Goal: Task Accomplishment & Management: Manage account settings

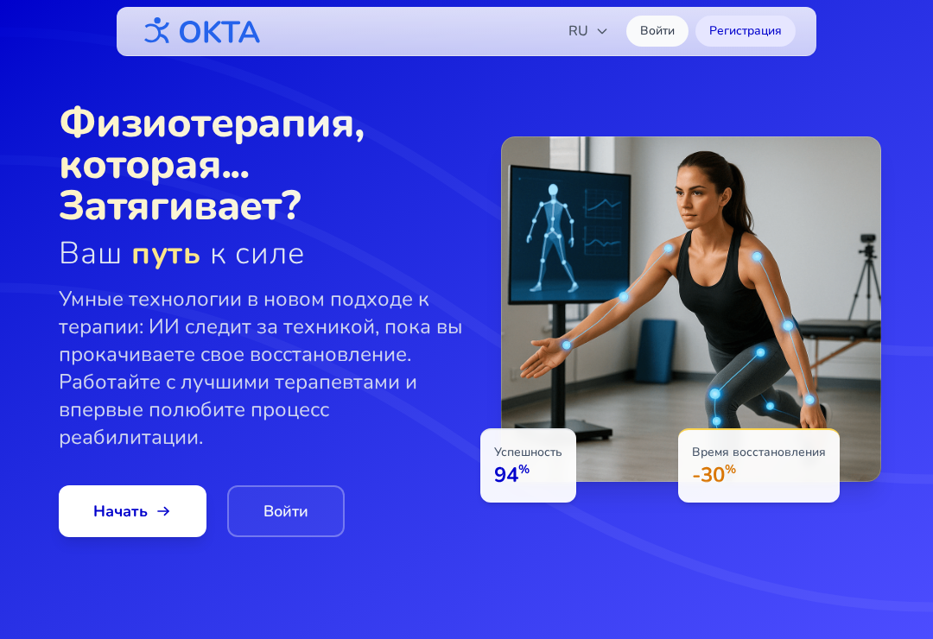
click at [316, 528] on link "Войти" at bounding box center [285, 511] width 117 height 52
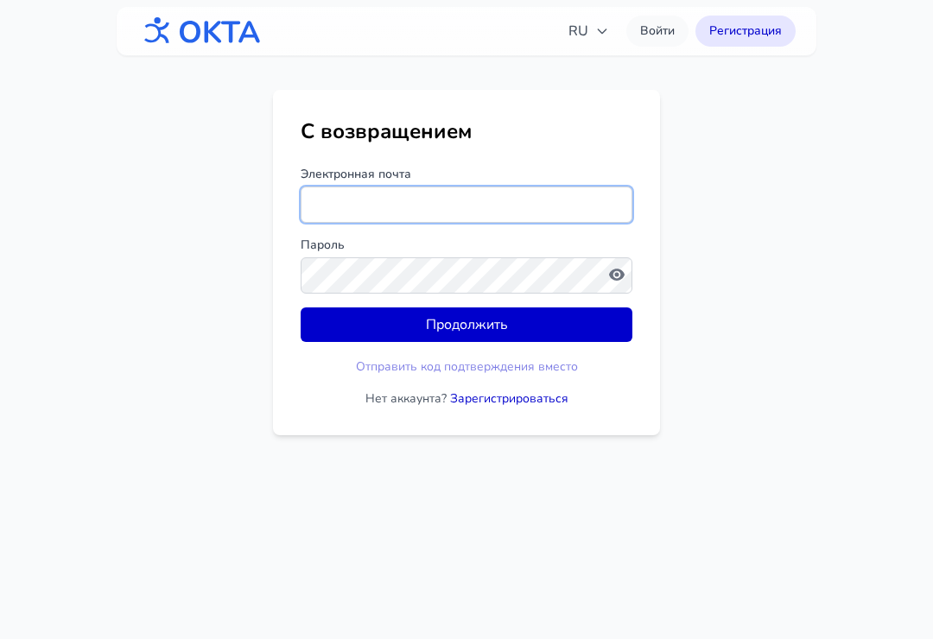
click at [533, 189] on input "Электронная почта" at bounding box center [467, 205] width 332 height 36
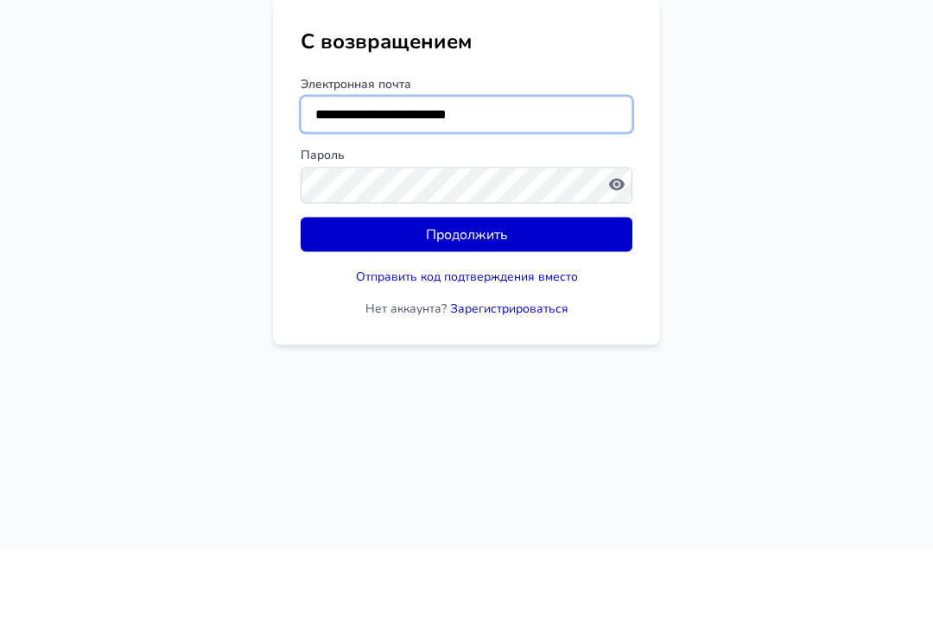
type input "**********"
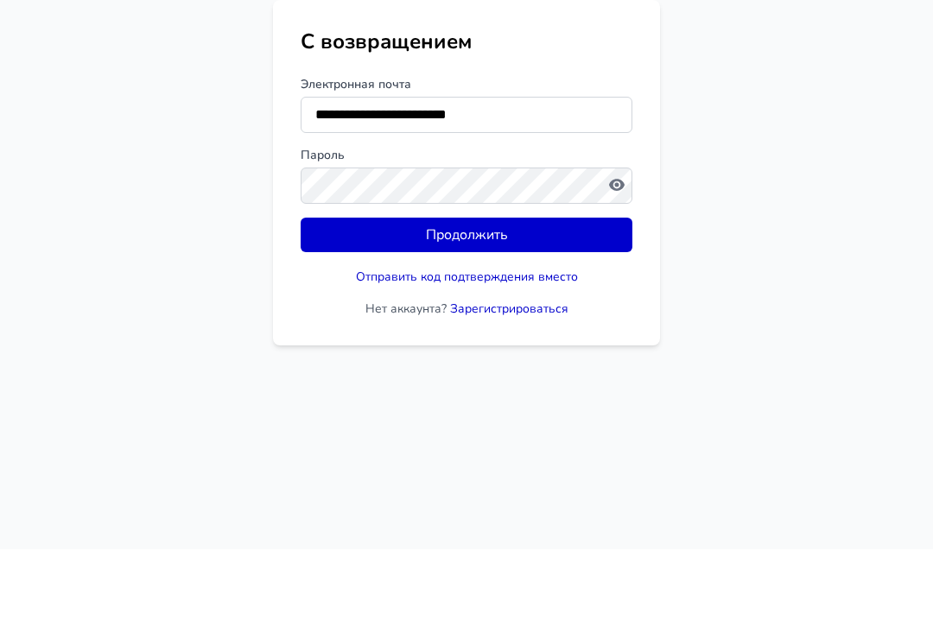
click at [624, 266] on icon "button" at bounding box center [616, 274] width 17 height 17
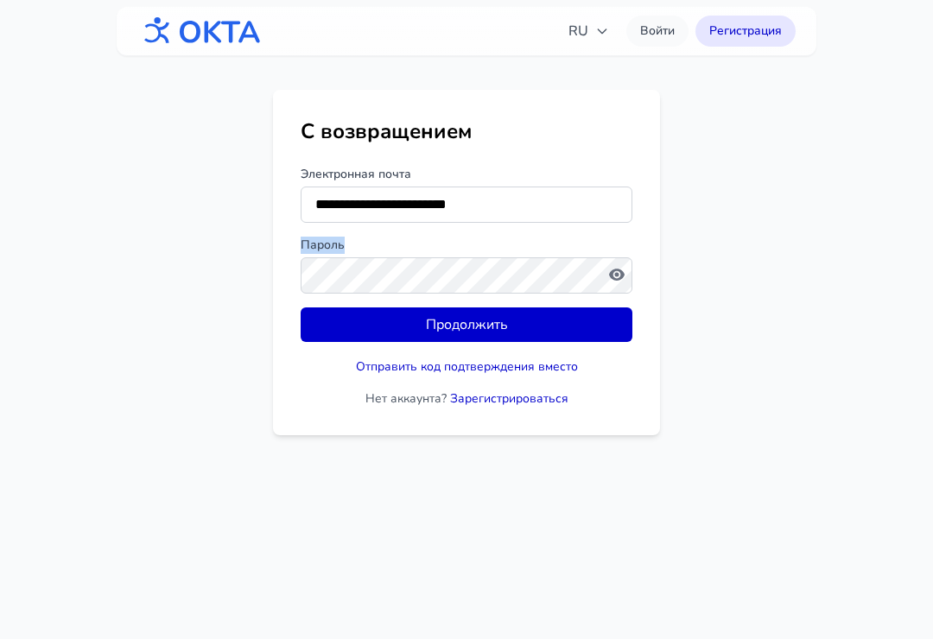
click at [578, 320] on button "Продолжить" at bounding box center [467, 324] width 332 height 35
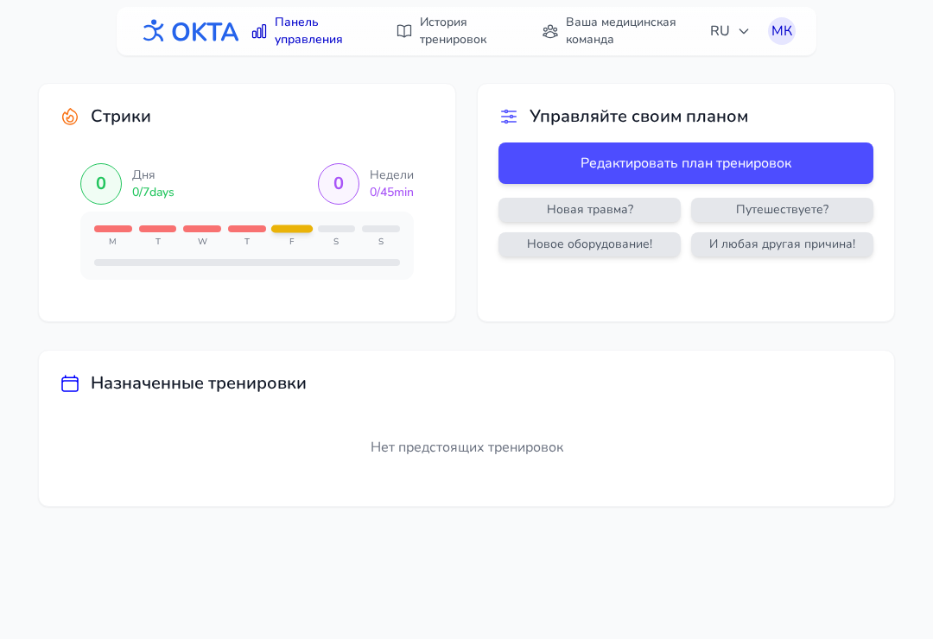
click at [632, 42] on link "Ваша медицинская команда" at bounding box center [615, 31] width 168 height 48
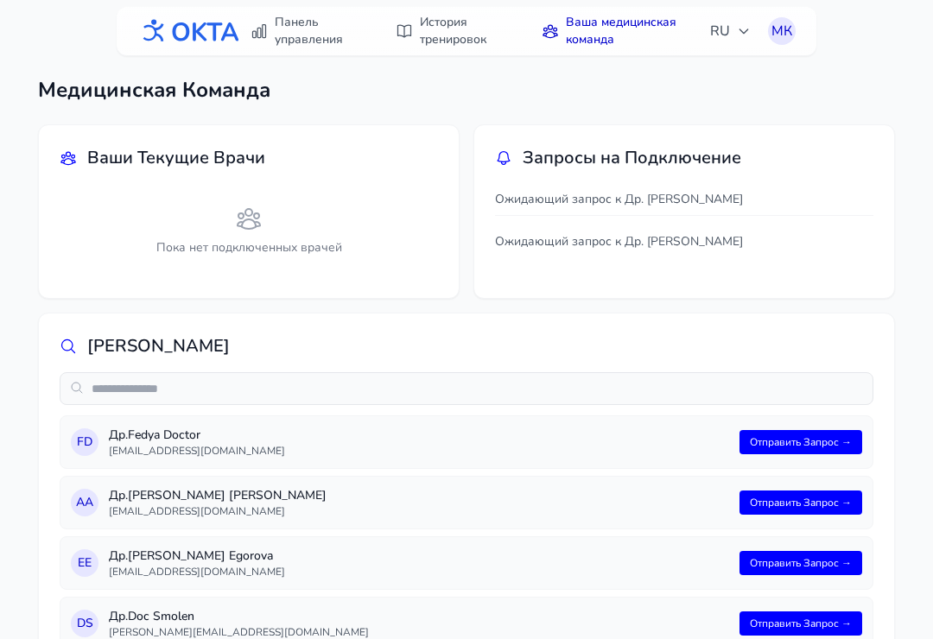
click at [737, 32] on icon "button" at bounding box center [744, 31] width 14 height 14
click at [323, 48] on link "Панель управления" at bounding box center [305, 31] width 131 height 48
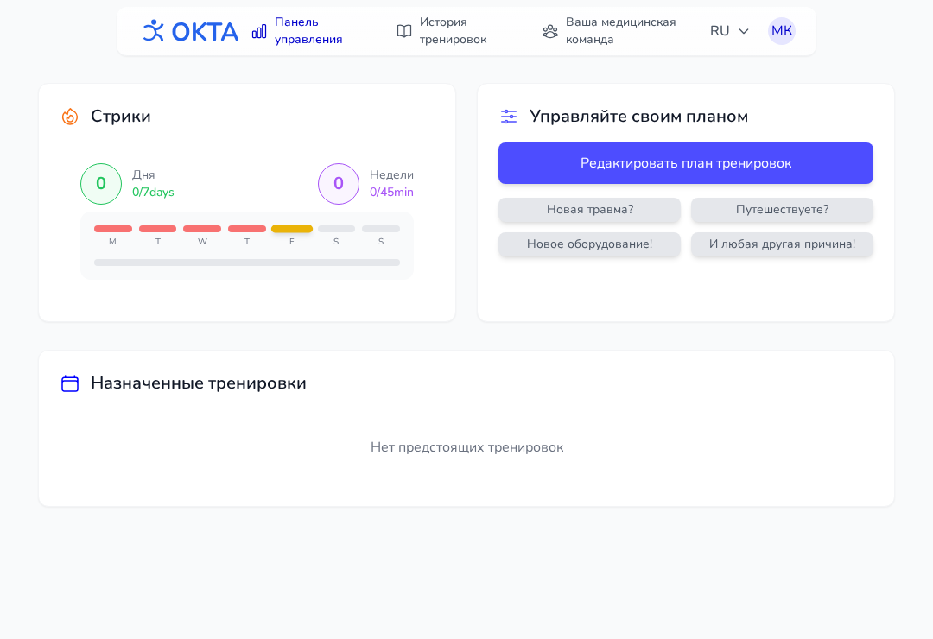
click at [834, 162] on button "Редактировать план тренировок" at bounding box center [685, 163] width 375 height 41
click at [122, 188] on div "0 Дня 0 / 7 days" at bounding box center [127, 183] width 94 height 41
click at [118, 239] on div "M" at bounding box center [113, 242] width 38 height 13
click at [168, 224] on div "M T W T F S S" at bounding box center [246, 246] width 333 height 68
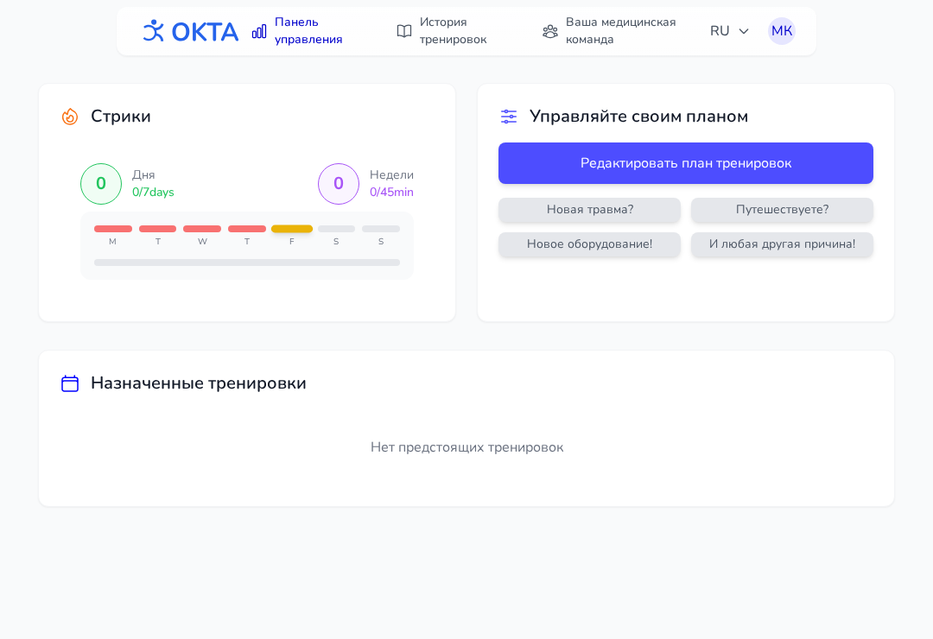
click at [225, 221] on div "M T W T F S S" at bounding box center [246, 246] width 333 height 68
click at [274, 225] on div "M T W T F S S" at bounding box center [246, 246] width 333 height 68
click at [274, 224] on div "M T W T F S S" at bounding box center [246, 246] width 333 height 68
click at [133, 237] on div "M T W T F S S" at bounding box center [247, 236] width 306 height 23
click at [78, 105] on div "Стрики" at bounding box center [247, 117] width 375 height 24
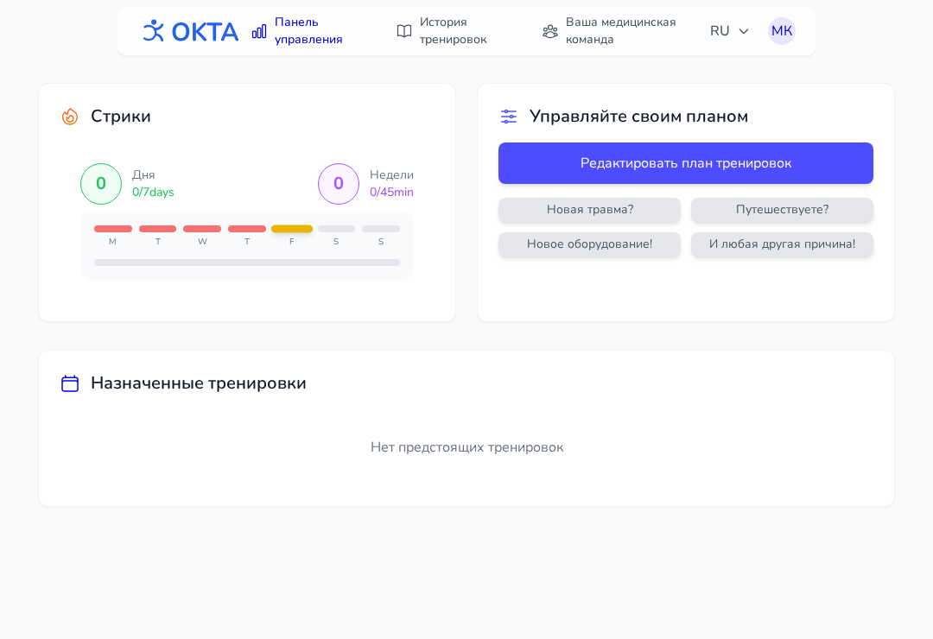
click at [782, 33] on div "МК" at bounding box center [782, 31] width 28 height 28
click at [696, 72] on link "Профиль" at bounding box center [698, 70] width 193 height 31
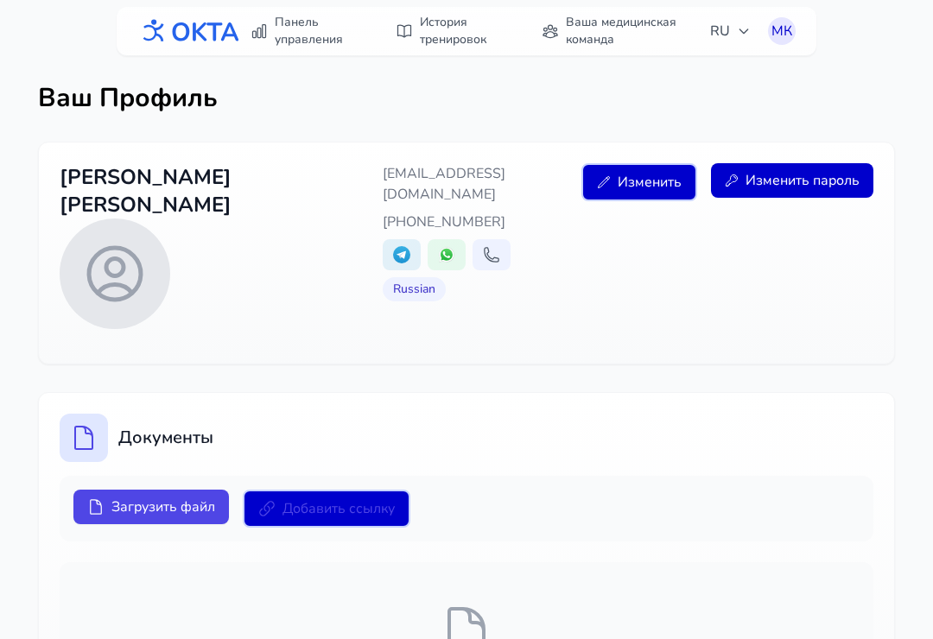
click at [440, 35] on link "История тренировок" at bounding box center [451, 31] width 133 height 48
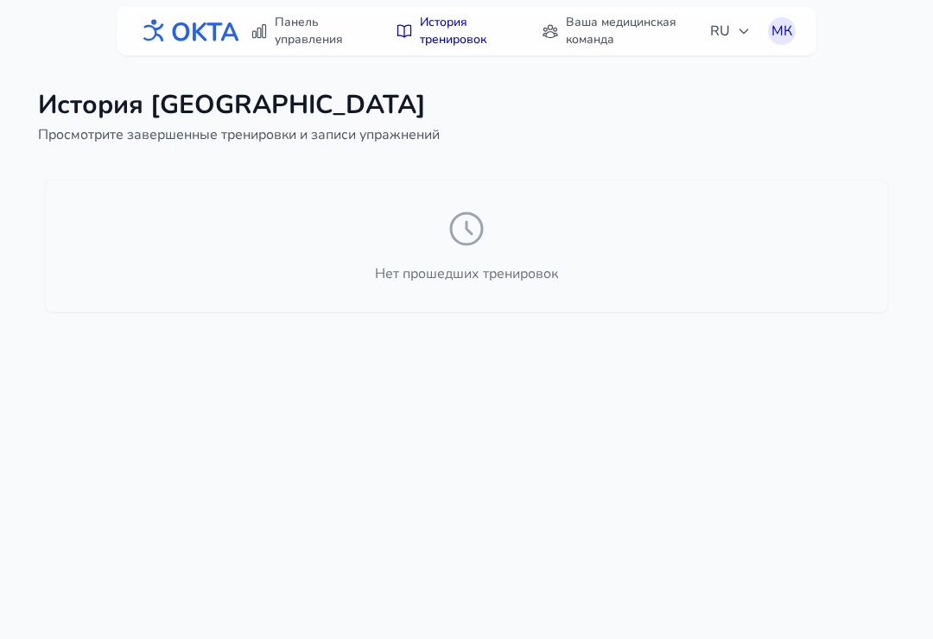
click at [707, 218] on div "Нет прошедших тренировок" at bounding box center [466, 246] width 843 height 133
click at [329, 35] on link "Панель управления" at bounding box center [305, 31] width 131 height 48
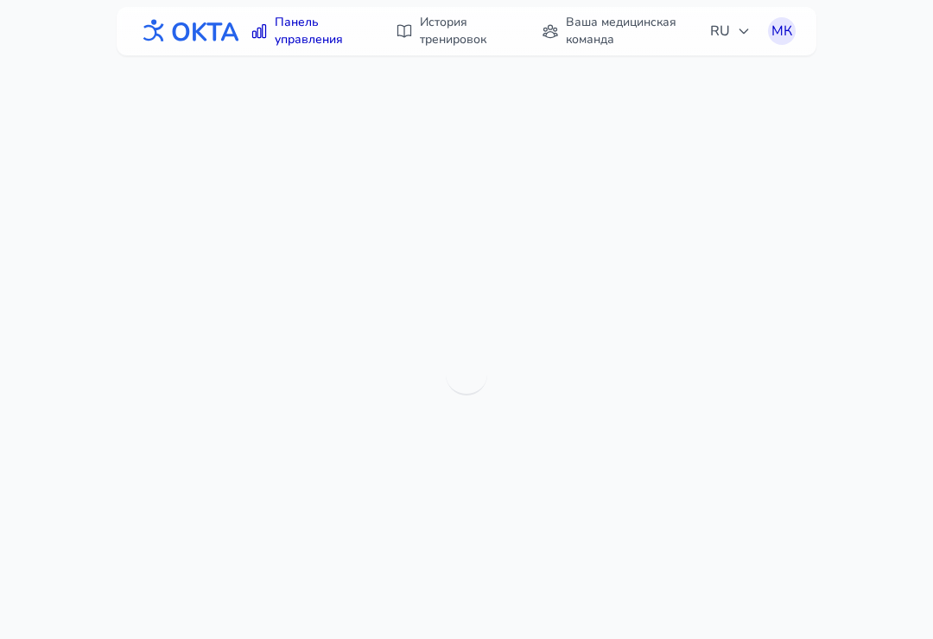
click at [181, 36] on img at bounding box center [188, 30] width 103 height 37
